Goal: Task Accomplishment & Management: Complete application form

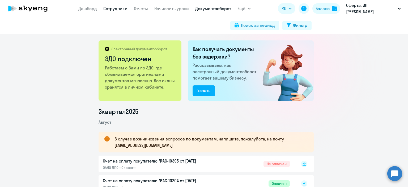
click at [115, 7] on link "Сотрудники" at bounding box center [115, 8] width 24 height 5
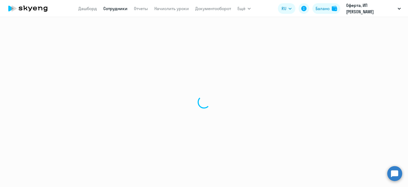
select select "30"
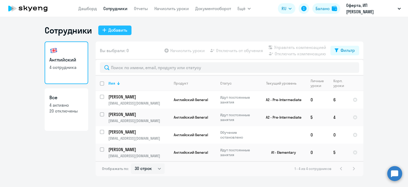
click at [111, 29] on div "Добавить" at bounding box center [117, 30] width 19 height 6
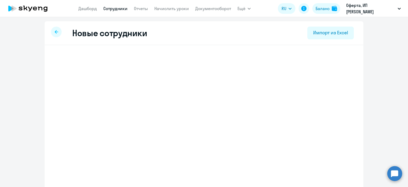
select select "english_adult_not_native_speaker"
select select "5"
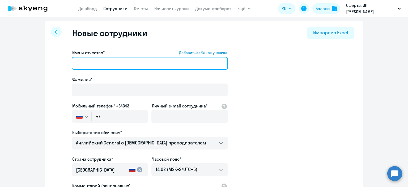
click at [90, 66] on input "Имя и отчество* Добавить себя как ученика" at bounding box center [150, 63] width 156 height 13
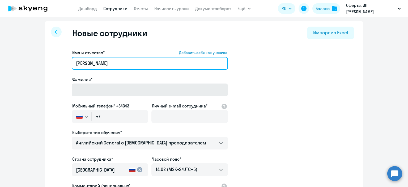
type input "[PERSON_NAME]"
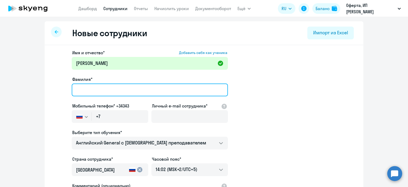
click at [94, 87] on input "Фамилия*" at bounding box center [150, 89] width 156 height 13
type input "[PERSON_NAME]"
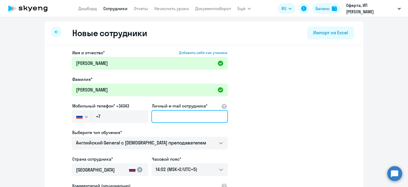
click at [160, 116] on input "Личный e-mail сотрудника*" at bounding box center [190, 116] width 77 height 13
paste input "[EMAIL_ADDRESS][DOMAIN_NAME]"
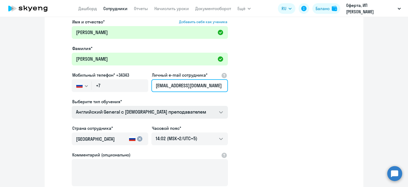
scroll to position [31, 0]
type input "[EMAIL_ADDRESS][DOMAIN_NAME]"
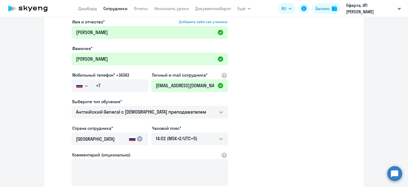
click at [243, 110] on app-new-student-form "Имя и отчество* Добавить себя как ученика [PERSON_NAME]* [PERSON_NAME] телефон*…" at bounding box center [204, 114] width 302 height 190
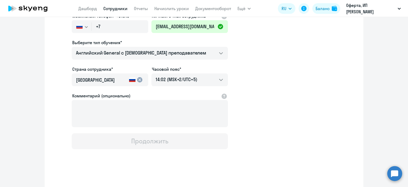
scroll to position [91, 0]
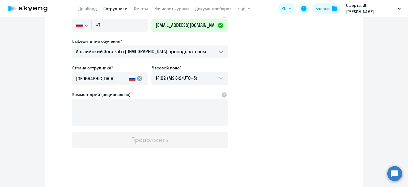
click at [149, 139] on div "Продолжить" at bounding box center [149, 139] width 37 height 9
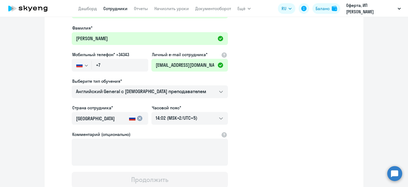
scroll to position [51, 0]
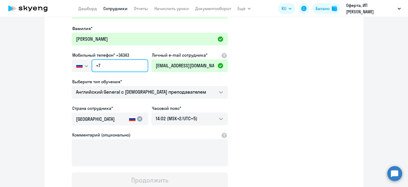
click at [116, 70] on input "+7" at bounding box center [120, 65] width 57 height 13
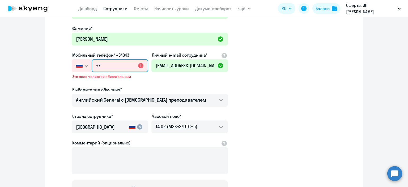
paste input "[PHONE_NUMBER]"
type input "[PHONE_NUMBER]"
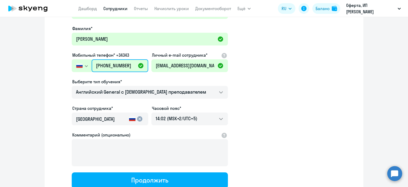
scroll to position [91, 0]
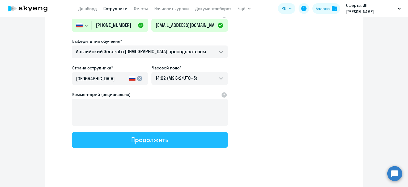
click at [115, 141] on button "Продолжить" at bounding box center [150, 140] width 156 height 16
select select "english_adult_not_native_speaker"
select select "5"
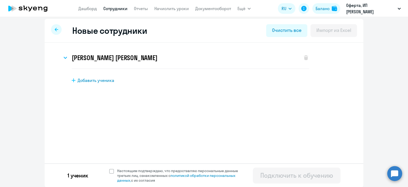
scroll to position [0, 0]
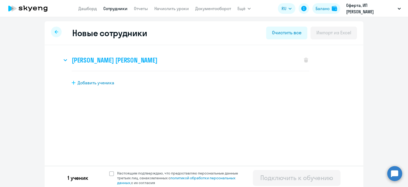
click at [93, 59] on h3 "[PERSON_NAME] [PERSON_NAME]" at bounding box center [115, 60] width 86 height 9
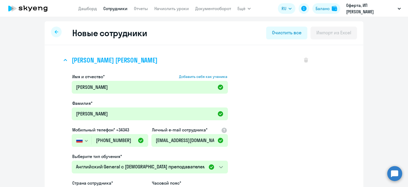
click at [93, 59] on h3 "[PERSON_NAME] [PERSON_NAME]" at bounding box center [115, 60] width 86 height 9
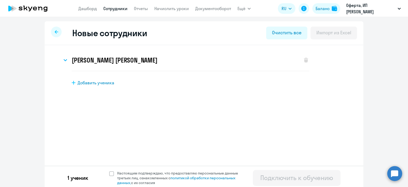
click at [121, 7] on link "Сотрудники" at bounding box center [115, 8] width 24 height 5
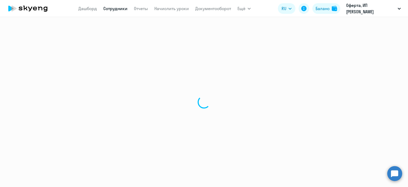
select select "30"
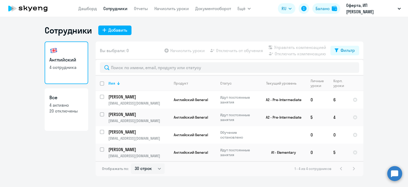
click at [73, 98] on h3 "Все" at bounding box center [66, 97] width 34 height 7
select select "30"
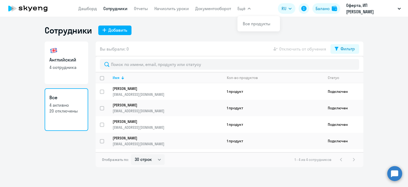
click at [241, 9] on span "Ещё" at bounding box center [242, 8] width 8 height 6
click at [63, 56] on h3 "Английский" at bounding box center [66, 59] width 34 height 7
select select "30"
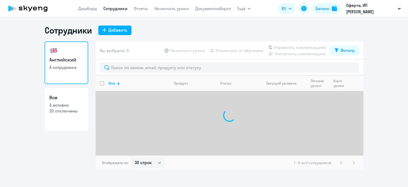
select select "30"
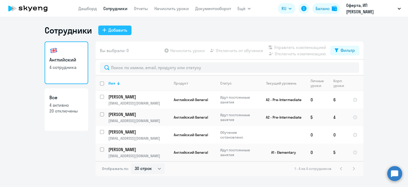
click at [116, 31] on div "Добавить" at bounding box center [117, 30] width 19 height 6
select select "english_adult_not_native_speaker"
select select "5"
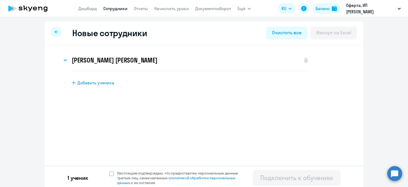
click at [87, 83] on span "Добавить ученика" at bounding box center [96, 83] width 37 height 6
select select "english_adult_not_native_speaker"
select select "5"
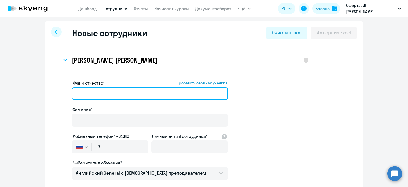
click at [89, 96] on input "Имя и отчество* Добавить себя как ученика" at bounding box center [150, 93] width 156 height 13
type input "[PERSON_NAME]"
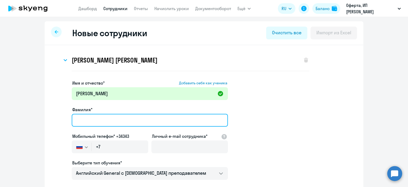
click at [82, 121] on input "Фамилия*" at bounding box center [150, 120] width 156 height 13
type input "[PERSON_NAME]"
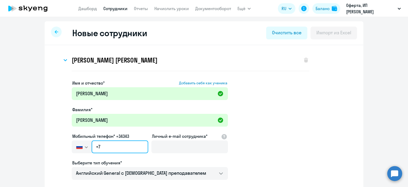
click at [115, 149] on input "+7" at bounding box center [120, 146] width 57 height 13
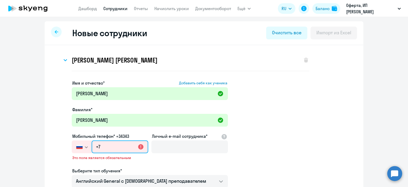
paste input "[PHONE_NUMBER]"
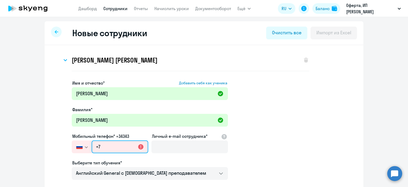
type input "[PHONE_NUMBER]"
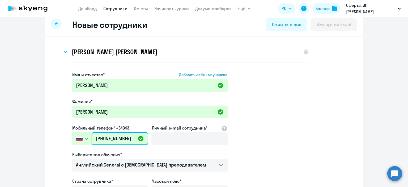
scroll to position [9, 0]
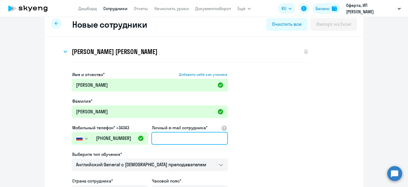
click at [165, 136] on input "Личный e-mail сотрудника*" at bounding box center [190, 138] width 77 height 13
paste input "[EMAIL_ADDRESS][DOMAIN_NAME]"
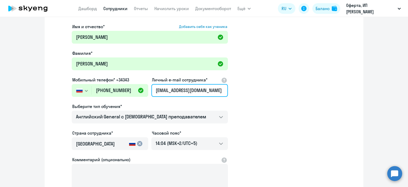
type input "[EMAIL_ADDRESS][DOMAIN_NAME]"
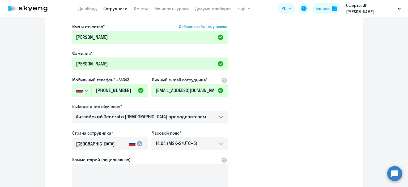
click at [251, 136] on app-new-student-form "Имя и отчество* Добавить себя как ученика [PERSON_NAME]* [PERSON_NAME] телефон*…" at bounding box center [204, 118] width 302 height 190
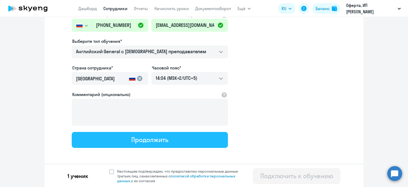
click at [147, 136] on div "Продолжить" at bounding box center [149, 139] width 37 height 9
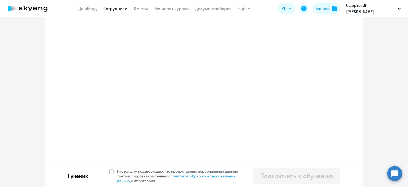
select select "english_adult_not_native_speaker"
select select "5"
select select "english_adult_not_native_speaker"
select select "5"
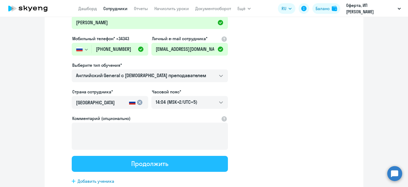
scroll to position [0, 0]
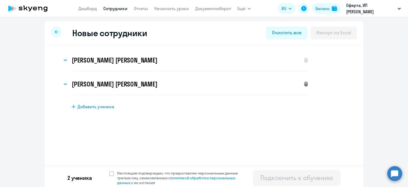
click at [305, 84] on icon at bounding box center [306, 84] width 4 height 5
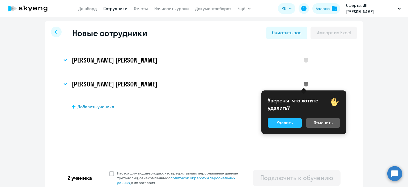
click at [283, 120] on div "Удалить" at bounding box center [285, 122] width 16 height 6
select select "english_adult_not_native_speaker"
select select "5"
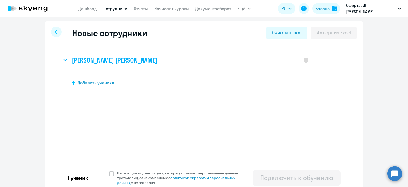
click at [68, 60] on div "[PERSON_NAME] [PERSON_NAME]" at bounding box center [179, 59] width 235 height 21
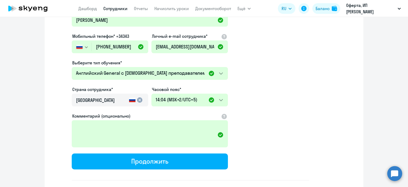
scroll to position [94, 0]
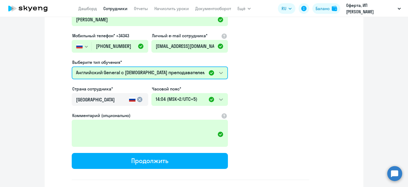
click at [217, 76] on select "Премиум английский с русскоговорящим преподавателем Английский General с [DEMOG…" at bounding box center [150, 72] width 156 height 13
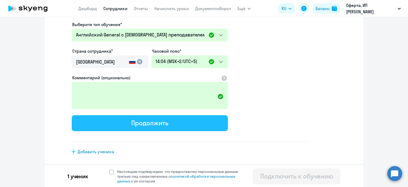
click at [141, 124] on div "Продолжить" at bounding box center [149, 123] width 37 height 9
select select "english_adult_not_native_speaker"
select select "5"
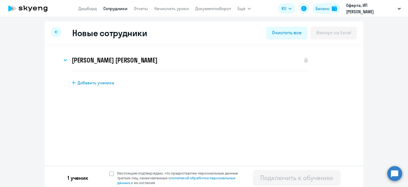
scroll to position [2, 0]
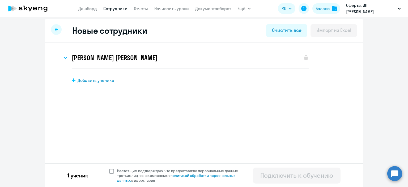
click at [109, 173] on label "Настоящим подтверждаю, что предоставляю персональные данные третьих лиц, ознако…" at bounding box center [176, 175] width 135 height 14
click at [109, 168] on input "Настоящим подтверждаю, что предоставляю персональные данные третьих лиц, ознако…" at bounding box center [109, 168] width 0 height 0
checkbox input "true"
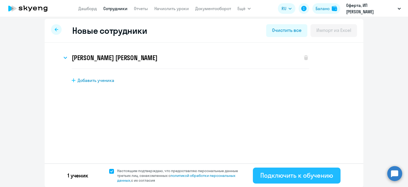
click at [302, 173] on div "Подключить к обучению" at bounding box center [297, 175] width 73 height 9
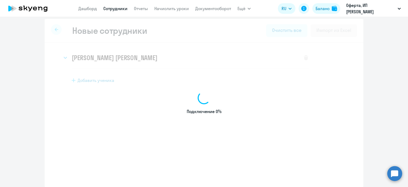
select select "english_adult_not_native_speaker"
select select "5"
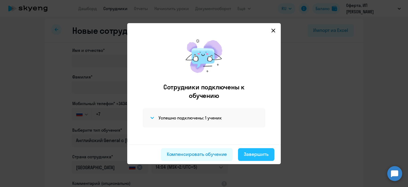
click at [251, 157] on div "Завершить" at bounding box center [256, 154] width 25 height 7
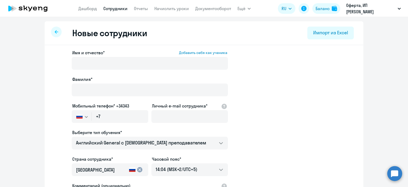
select select "30"
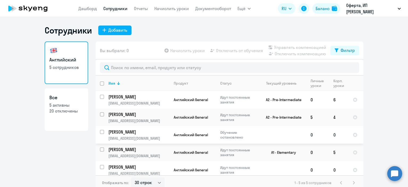
scroll to position [4, 0]
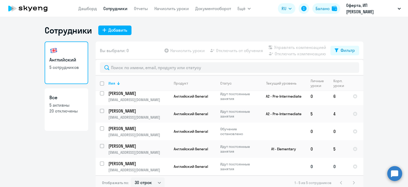
click at [162, 165] on p "[PERSON_NAME]" at bounding box center [138, 164] width 60 height 6
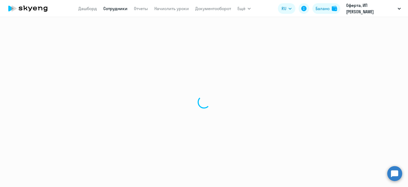
select select "english"
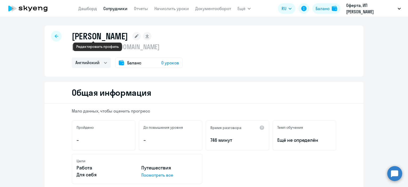
click at [135, 36] on icon at bounding box center [137, 36] width 4 height 4
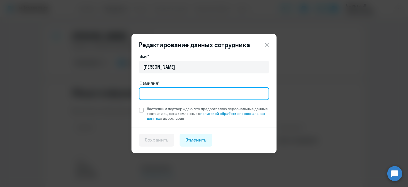
click at [152, 89] on input "Фамилия*" at bounding box center [204, 93] width 130 height 13
type input "[PERSON_NAME]"
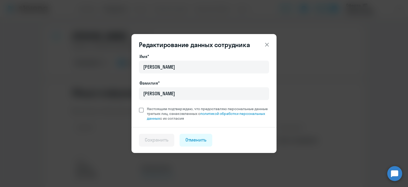
click at [143, 110] on span at bounding box center [141, 110] width 5 height 5
click at [139, 106] on input "Настоящим подтверждаю, что предоставляю персональные данные третьих лиц, ознако…" at bounding box center [139, 106] width 0 height 0
checkbox input "true"
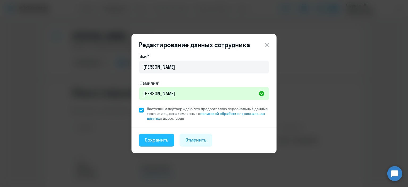
click at [155, 138] on div "Сохранить" at bounding box center [157, 139] width 24 height 7
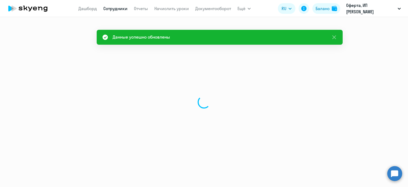
select select "english"
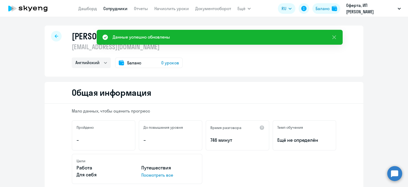
click at [51, 36] on div at bounding box center [56, 36] width 11 height 11
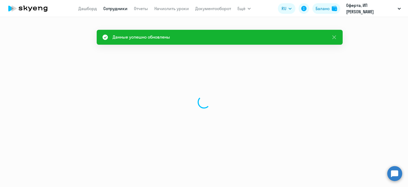
select select "30"
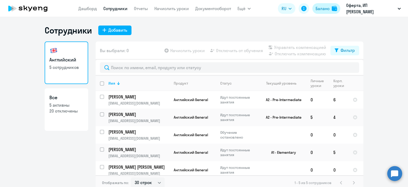
click at [328, 7] on div "Баланс" at bounding box center [323, 8] width 14 height 6
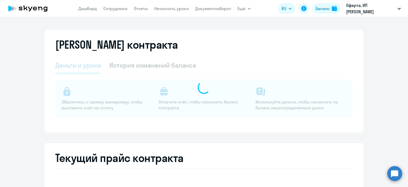
select select "english_adult_not_native_speaker"
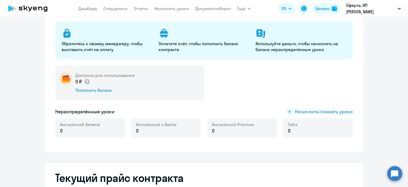
scroll to position [59, 0]
click at [99, 89] on div "Пополнить баланс" at bounding box center [105, 90] width 59 height 6
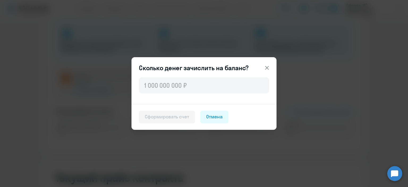
click at [268, 67] on icon at bounding box center [267, 68] width 6 height 6
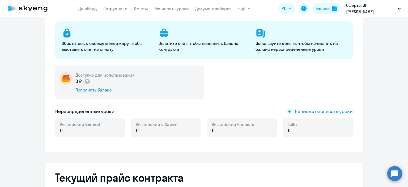
scroll to position [0, 0]
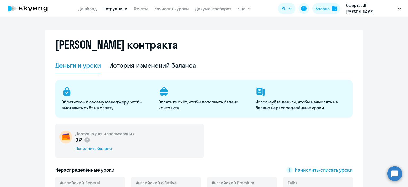
click at [124, 7] on link "Сотрудники" at bounding box center [115, 8] width 24 height 5
select select "30"
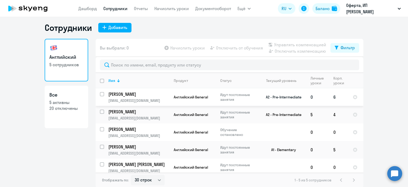
scroll to position [4, 0]
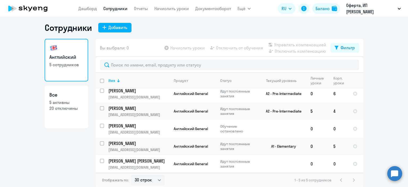
click at [100, 162] on input "select row 14796397" at bounding box center [105, 164] width 11 height 11
checkbox input "true"
click at [189, 48] on span "Начислить уроки" at bounding box center [187, 48] width 35 height 6
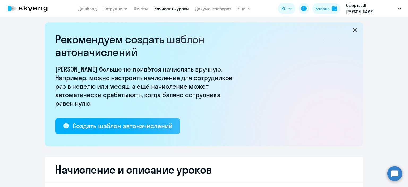
select select "10"
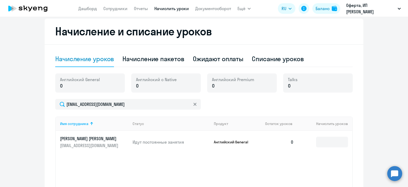
scroll to position [141, 0]
click at [168, 62] on div "Начисление пакетов" at bounding box center [154, 58] width 62 height 9
select select "10"
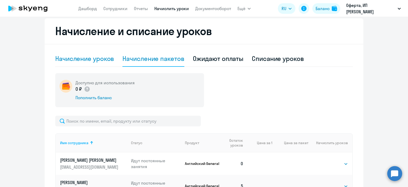
click at [94, 61] on div "Начисление уроков" at bounding box center [84, 58] width 59 height 9
select select "10"
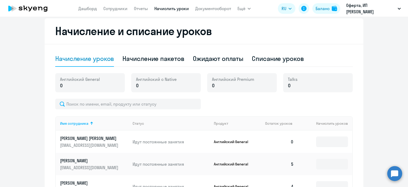
click at [120, 59] on div "Начисление уроков Начисление пакетов Ожидают оплаты Списание уроков" at bounding box center [204, 59] width 298 height 16
click at [128, 61] on div "Начисление пакетов" at bounding box center [154, 58] width 62 height 9
select select "10"
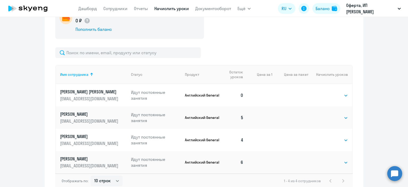
scroll to position [211, 0]
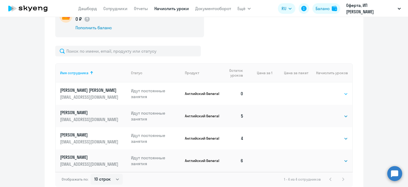
click at [331, 94] on select "Выбрать 4 8 16 32 64 96 128" at bounding box center [338, 94] width 22 height 6
click at [327, 91] on select "Выбрать 4 8 16 32 64 96 128" at bounding box center [338, 94] width 22 height 6
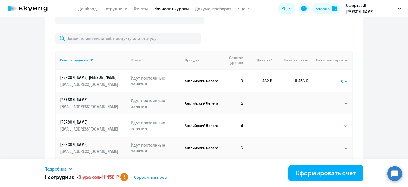
scroll to position [223, 0]
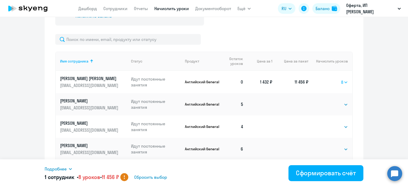
click at [344, 81] on select "Выбрать 4 8 16 32 64 96 128" at bounding box center [344, 82] width 7 height 6
click at [341, 79] on select "Выбрать 4 8 16 32 64 96 128" at bounding box center [344, 82] width 7 height 6
click at [341, 83] on select "Выбрать 4 8 16 32 64 96 128" at bounding box center [344, 82] width 9 height 6
select select "8"
click at [340, 79] on select "Выбрать 4 8 16 32 64 96 128" at bounding box center [344, 82] width 9 height 6
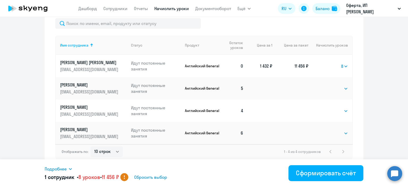
scroll to position [240, 0]
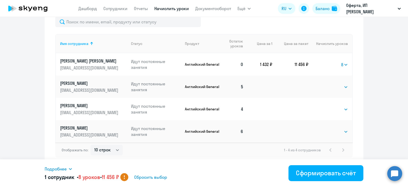
click at [143, 7] on link "Отчеты" at bounding box center [141, 8] width 14 height 5
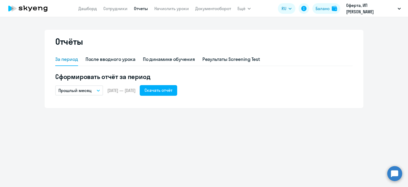
click at [98, 90] on icon "button" at bounding box center [98, 91] width 3 height 2
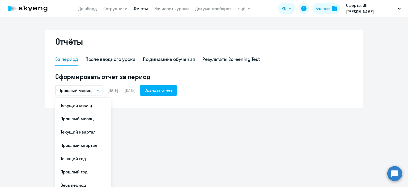
click at [141, 108] on div "Отчёты За период После вводного урока По динамике обучения Результаты Screening…" at bounding box center [204, 102] width 408 height 170
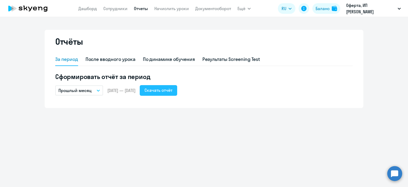
click at [173, 88] on div "Скачать отчёт" at bounding box center [159, 90] width 28 height 6
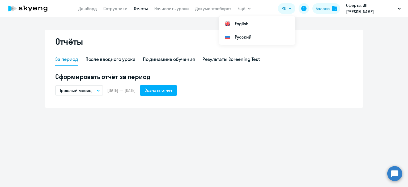
click at [190, 130] on div "Отчёты За период После вводного урока По динамике обучения Результаты Screening…" at bounding box center [204, 102] width 408 height 170
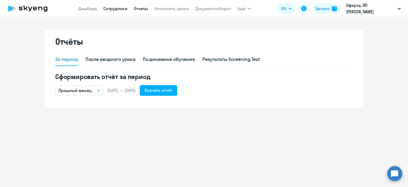
click at [117, 8] on link "Сотрудники" at bounding box center [115, 8] width 24 height 5
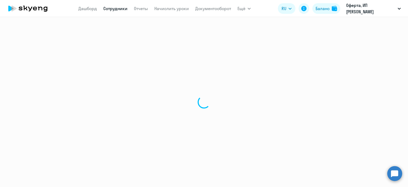
select select "30"
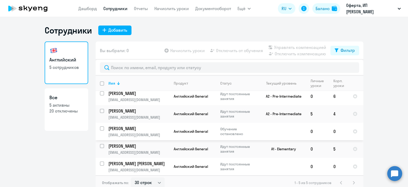
scroll to position [4, 0]
click at [100, 165] on input "select row 14796397" at bounding box center [105, 166] width 11 height 11
checkbox input "true"
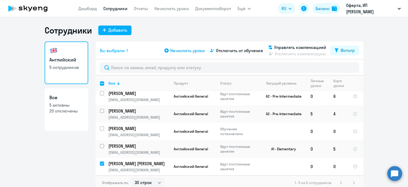
click at [184, 52] on span "Начислить уроки" at bounding box center [187, 50] width 35 height 6
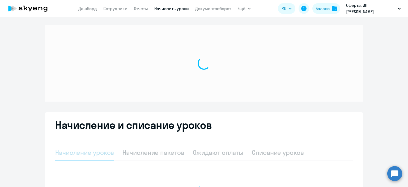
select select "10"
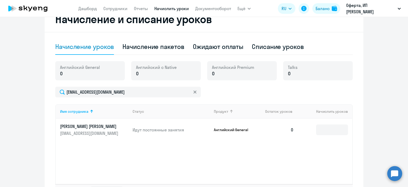
scroll to position [152, 0]
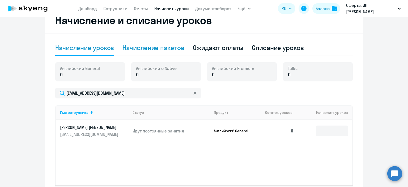
click at [159, 43] on div "Начисление пакетов" at bounding box center [154, 48] width 62 height 16
select select "10"
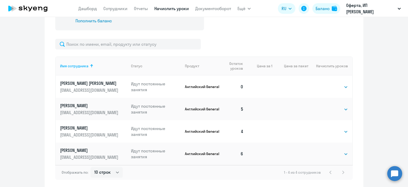
scroll to position [220, 0]
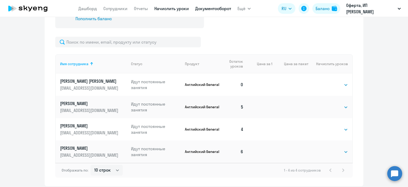
click at [220, 7] on link "Документооборот" at bounding box center [213, 8] width 36 height 5
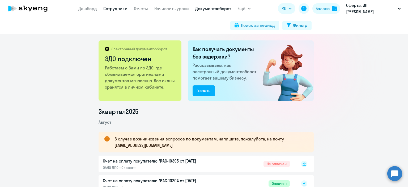
click at [115, 7] on link "Сотрудники" at bounding box center [115, 8] width 24 height 5
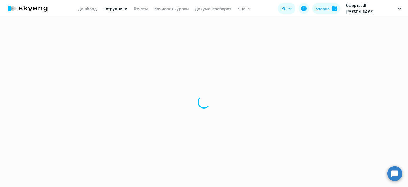
select select "30"
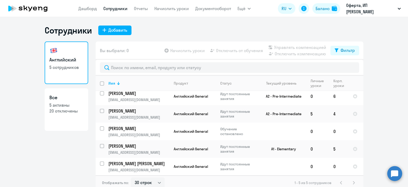
scroll to position [3, 0]
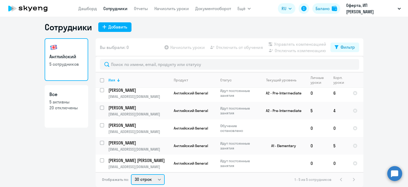
click at [148, 181] on select "30 строк 50 строк 100 строк" at bounding box center [148, 179] width 34 height 11
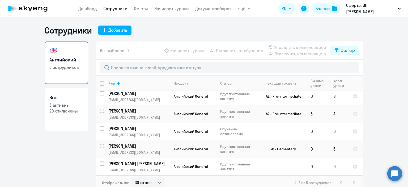
click at [391, 62] on ng-component "Сотрудники Добавить Английский 5 сотрудников Все 5 активны 20 отключены Вы выбр…" at bounding box center [204, 107] width 408 height 165
